Goal: Find specific fact: Find specific fact

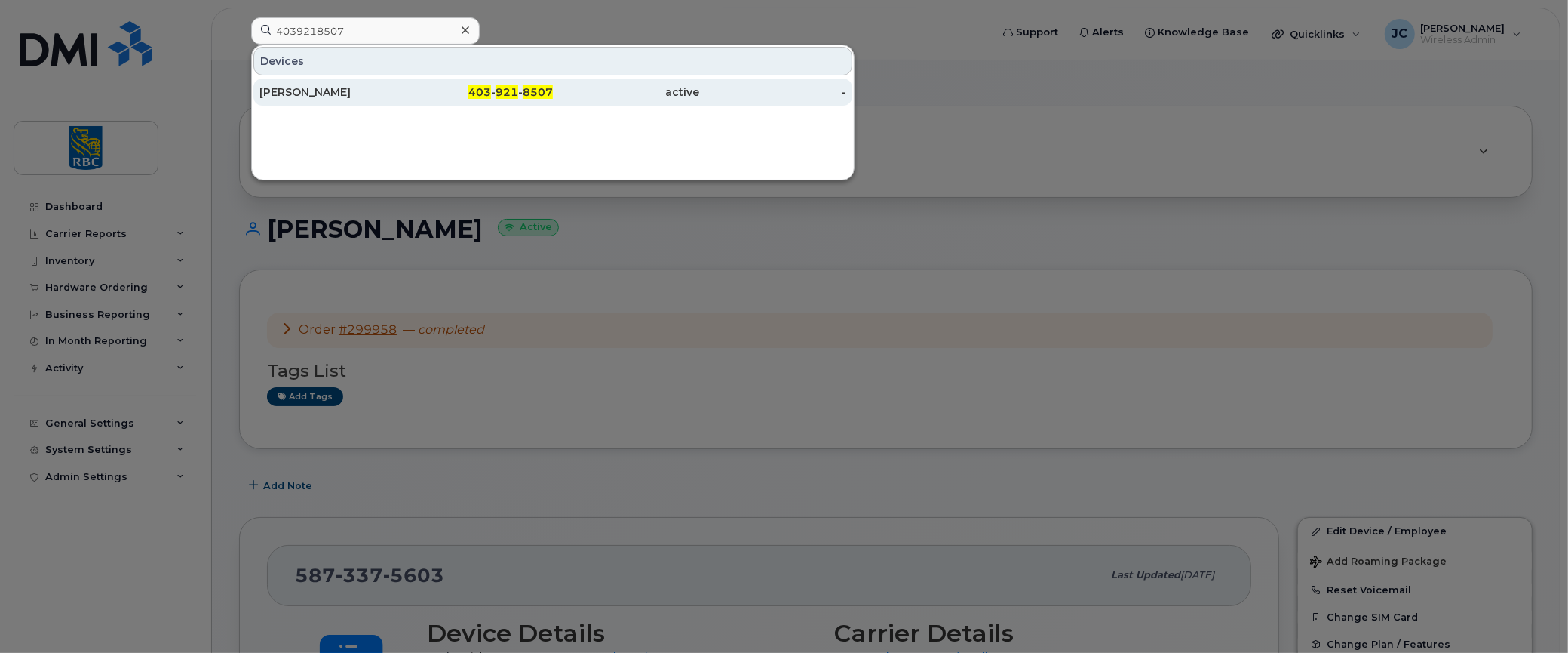
type input "4039218507"
click at [286, 85] on div "[PERSON_NAME]" at bounding box center [333, 92] width 147 height 15
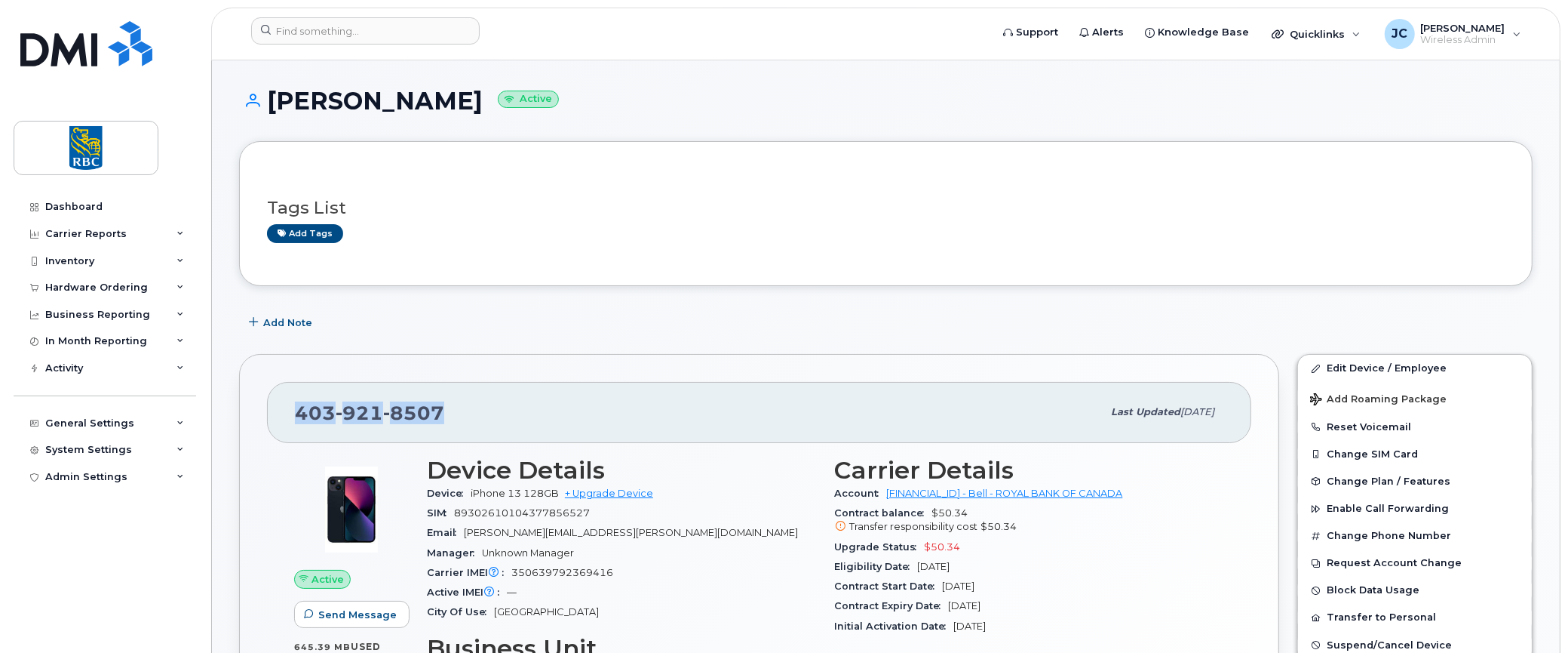
drag, startPoint x: 442, startPoint y: 410, endPoint x: 289, endPoint y: 418, distance: 153.2
click at [289, 418] on div "403 921 8507 Last updated Sep 16, 2025" at bounding box center [759, 411] width 984 height 60
copy span "403 921 8507"
